Goal: Task Accomplishment & Management: Use online tool/utility

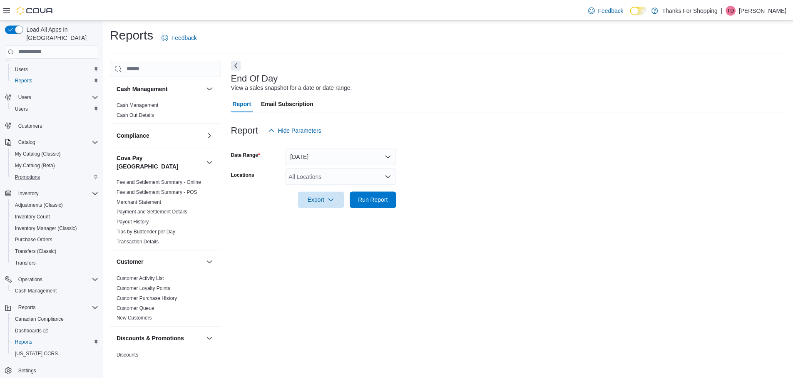
scroll to position [15, 0]
click at [55, 285] on span "Cash Management" at bounding box center [36, 288] width 42 height 7
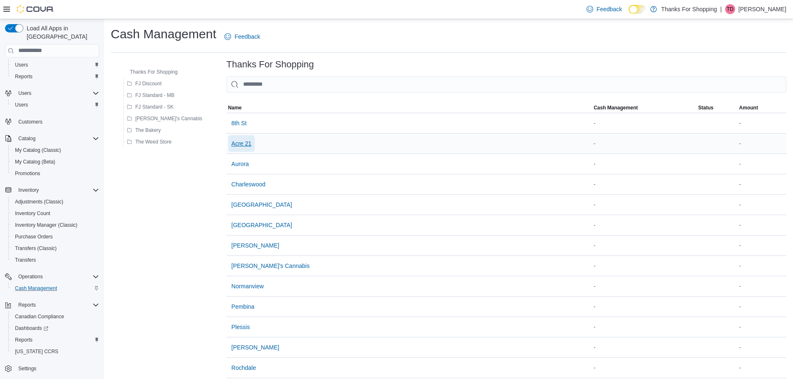
click at [231, 147] on span "Acre 21" at bounding box center [241, 143] width 20 height 8
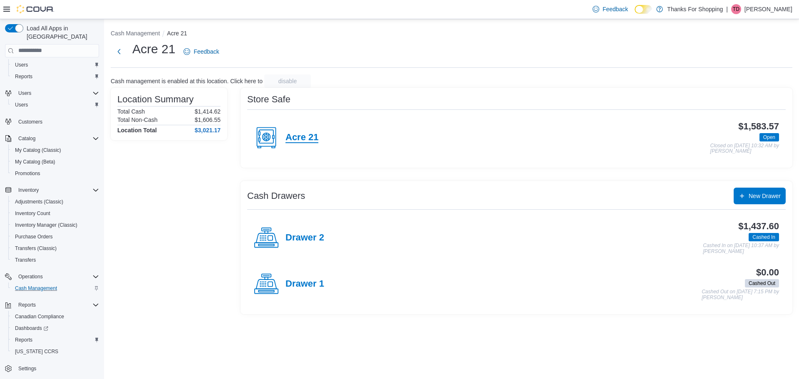
click at [302, 143] on h4 "Acre 21" at bounding box center [301, 137] width 33 height 11
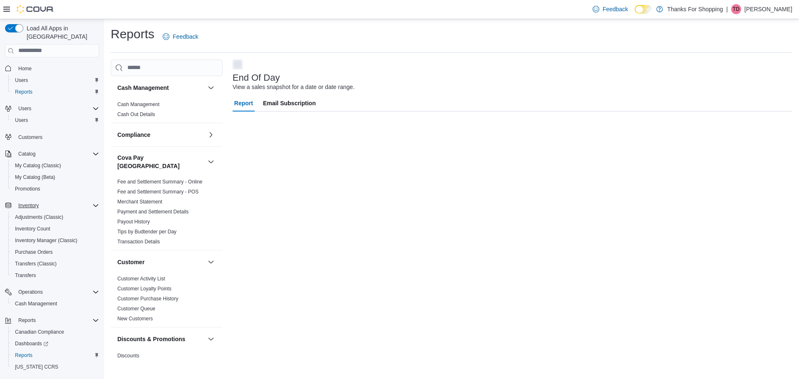
scroll to position [15, 0]
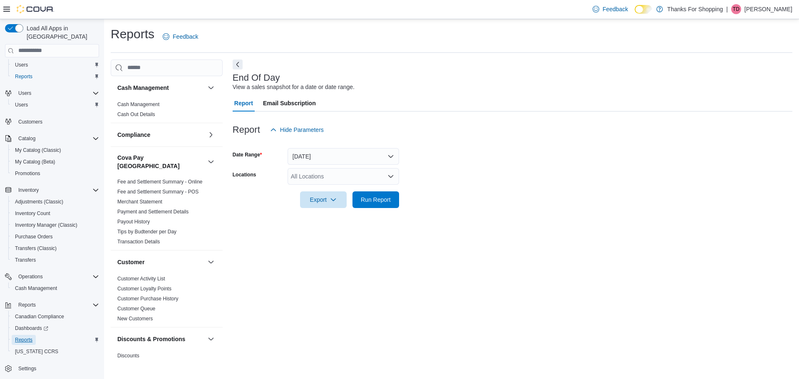
click at [32, 337] on span "Reports" at bounding box center [23, 340] width 17 height 7
click at [295, 181] on div "All Locations" at bounding box center [344, 176] width 112 height 17
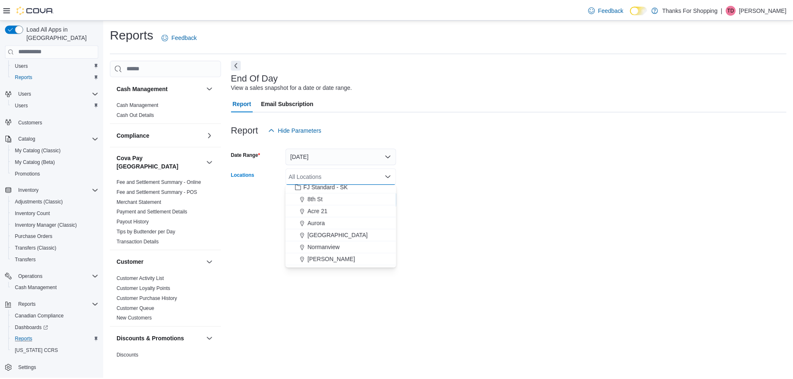
scroll to position [125, 0]
click at [324, 203] on button "Acre 21" at bounding box center [344, 199] width 112 height 12
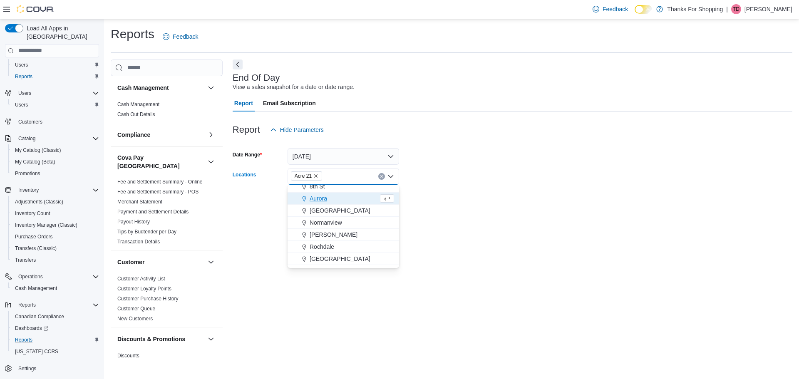
click at [261, 221] on div "End Of Day View a sales snapshot for a date or date range. Report Email Subscri…" at bounding box center [513, 210] width 560 height 301
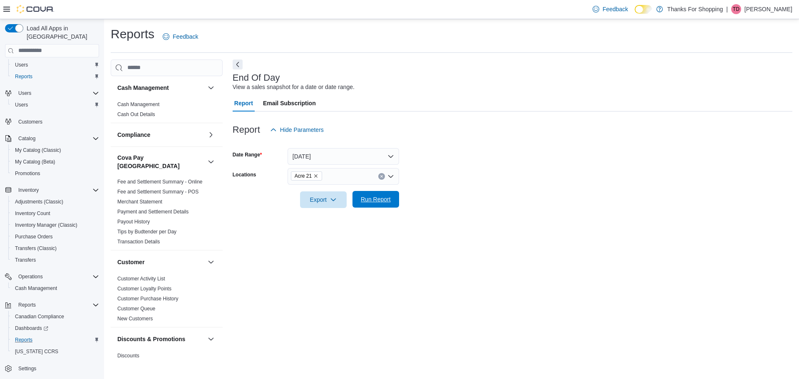
click at [366, 204] on span "Run Report" at bounding box center [375, 199] width 37 height 17
